Goal: Check status

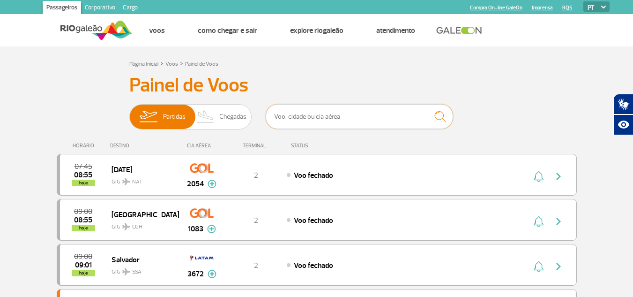
click at [338, 118] on input "text" at bounding box center [359, 116] width 187 height 25
type input "7670"
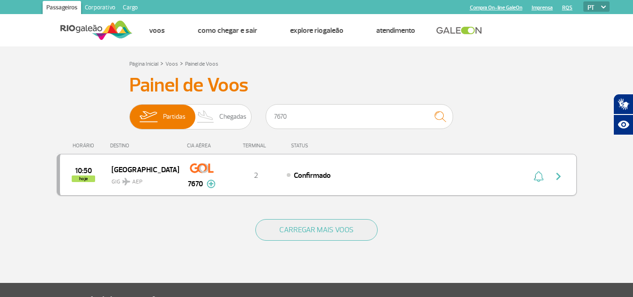
click at [289, 178] on div "Confirmado" at bounding box center [390, 175] width 207 height 10
click at [560, 175] on img "button" at bounding box center [558, 176] width 11 height 11
click at [164, 175] on span "GIG AEP" at bounding box center [141, 179] width 60 height 14
click at [270, 181] on div "10:50 hoje [GEOGRAPHIC_DATA] GIG AEP 7670 2 Confirmado Parcerias: KLM Royal Dut…" at bounding box center [317, 175] width 520 height 42
click at [273, 181] on div "10:50 hoje [GEOGRAPHIC_DATA] GIG AEP 7670 2 Confirmado Parcerias: KLM Royal Dut…" at bounding box center [317, 175] width 520 height 42
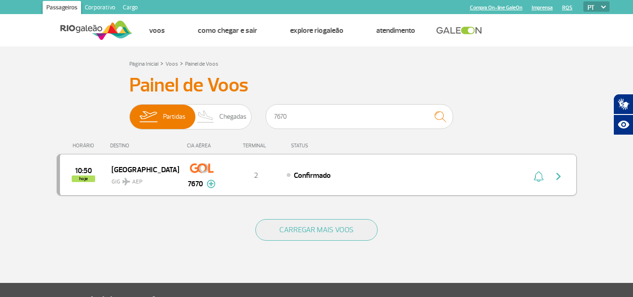
click at [273, 181] on div "10:50 hoje [GEOGRAPHIC_DATA] GIG AEP 7670 2 Confirmado Parcerias: KLM Royal Dut…" at bounding box center [317, 175] width 520 height 42
click at [331, 172] on span "Confirmado" at bounding box center [312, 175] width 37 height 9
click at [334, 172] on div "Confirmado" at bounding box center [390, 175] width 207 height 10
click at [346, 171] on div "Confirmado" at bounding box center [390, 175] width 207 height 10
click at [349, 171] on div "Confirmado" at bounding box center [390, 175] width 207 height 10
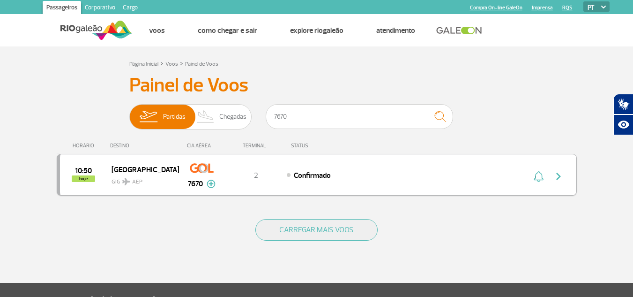
drag, startPoint x: 348, startPoint y: 185, endPoint x: 356, endPoint y: 174, distance: 13.7
click at [348, 185] on div "10:50 hoje [GEOGRAPHIC_DATA] GIG AEP 7670 2 Confirmado Parcerias: KLM Royal Dut…" at bounding box center [317, 175] width 520 height 42
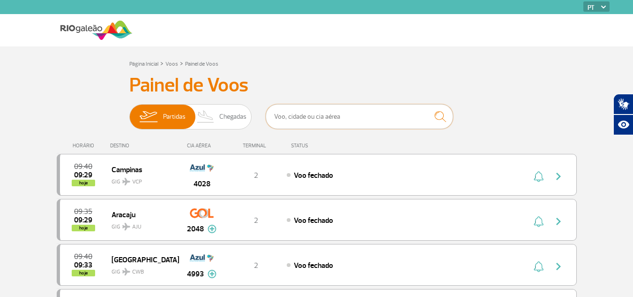
click at [337, 113] on input "text" at bounding box center [359, 116] width 187 height 25
type input "7670"
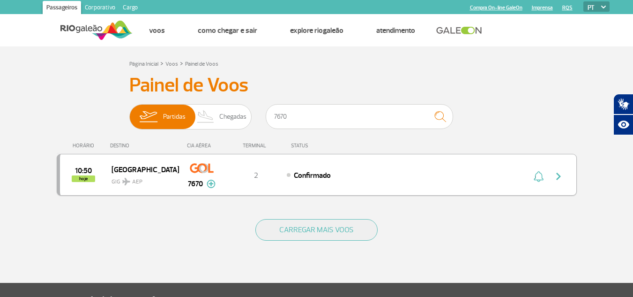
click at [316, 179] on span "Confirmado" at bounding box center [312, 175] width 37 height 9
click at [219, 178] on div "7670" at bounding box center [201, 175] width 46 height 30
click at [198, 164] on img at bounding box center [202, 168] width 24 height 16
click at [315, 172] on span "Confirmado" at bounding box center [312, 175] width 37 height 9
click at [561, 178] on img "button" at bounding box center [558, 176] width 11 height 11
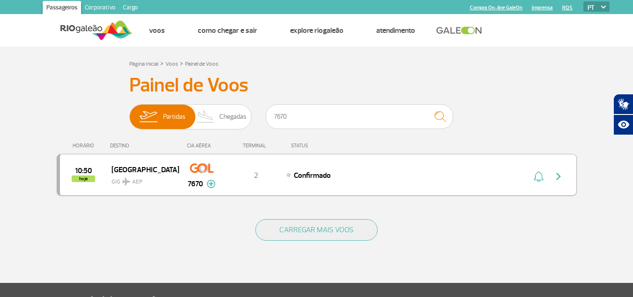
click at [555, 175] on img "button" at bounding box center [558, 176] width 11 height 11
drag, startPoint x: 304, startPoint y: 124, endPoint x: 261, endPoint y: 124, distance: 42.2
click at [261, 124] on div "Partidas Chegadas 7670" at bounding box center [316, 118] width 375 height 28
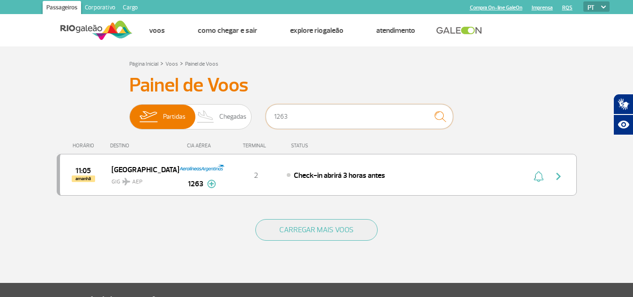
click at [338, 120] on input "1263" at bounding box center [359, 116] width 187 height 25
type input "1261"
click at [295, 173] on span "Check-in aberto" at bounding box center [319, 175] width 51 height 9
click at [558, 176] on img "button" at bounding box center [558, 176] width 11 height 11
click at [160, 173] on span "GIG AEP" at bounding box center [141, 179] width 60 height 14
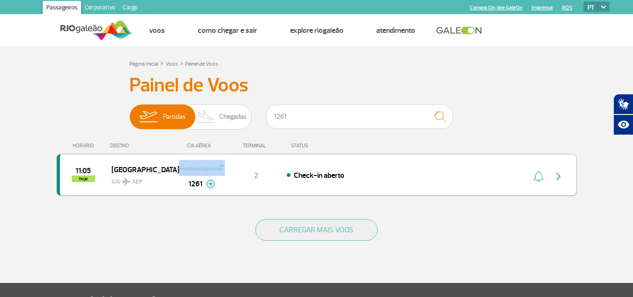
click at [161, 173] on span "GIG AEP" at bounding box center [141, 179] width 60 height 14
click at [354, 178] on div "Check-in aberto" at bounding box center [390, 175] width 207 height 10
